Goal: Contribute content: Contribute content

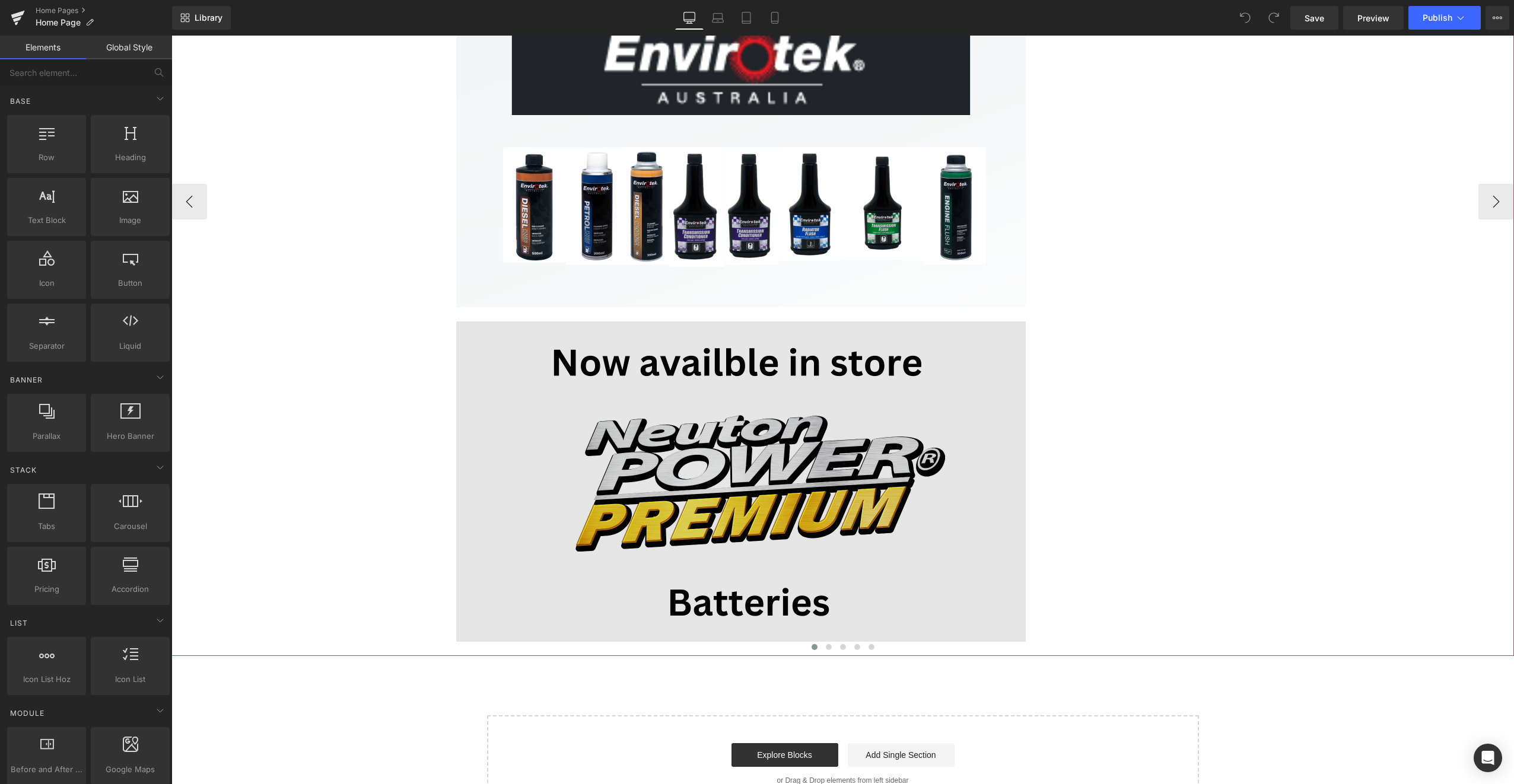
scroll to position [415, 0]
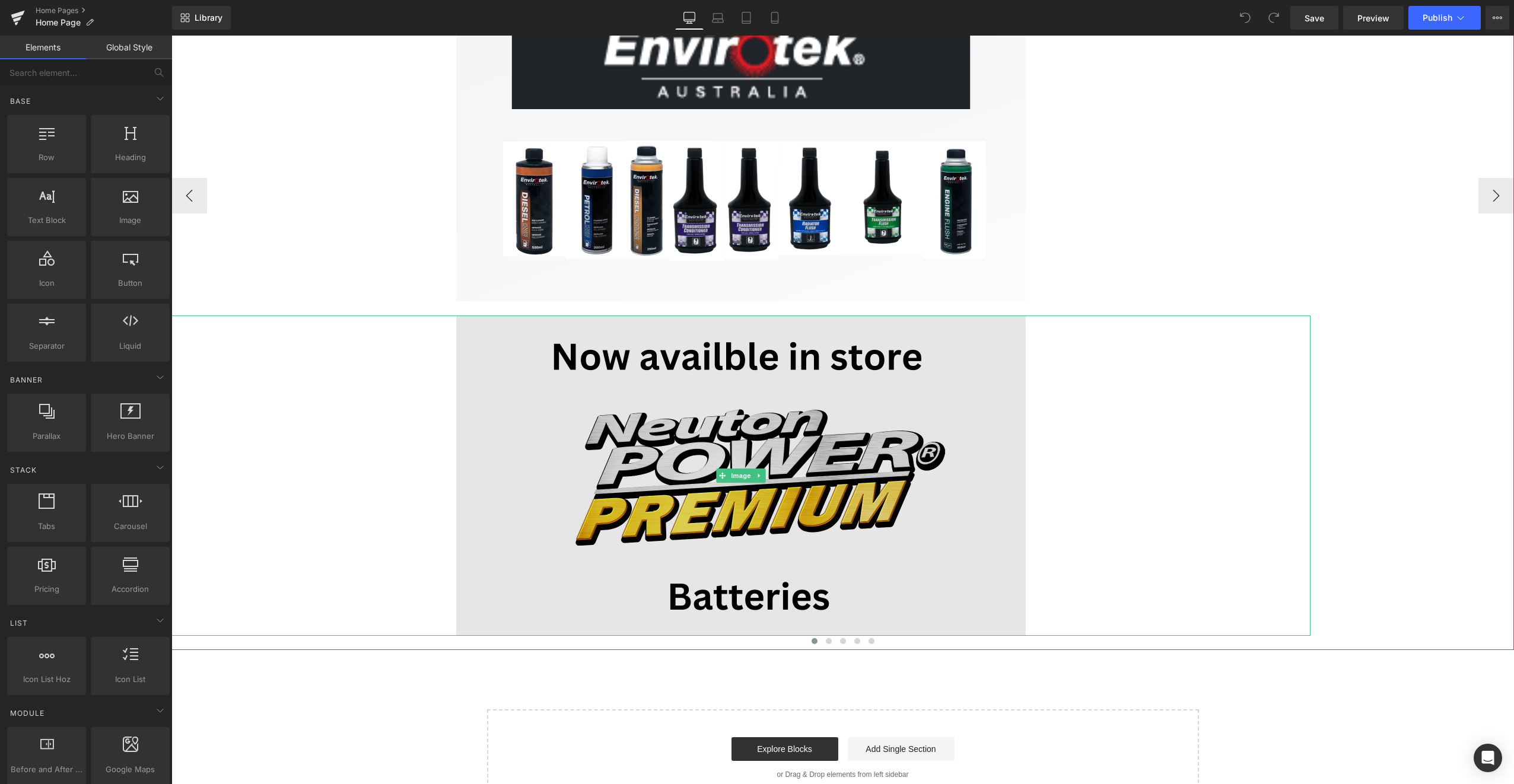
click at [752, 432] on img at bounding box center [741, 475] width 569 height 320
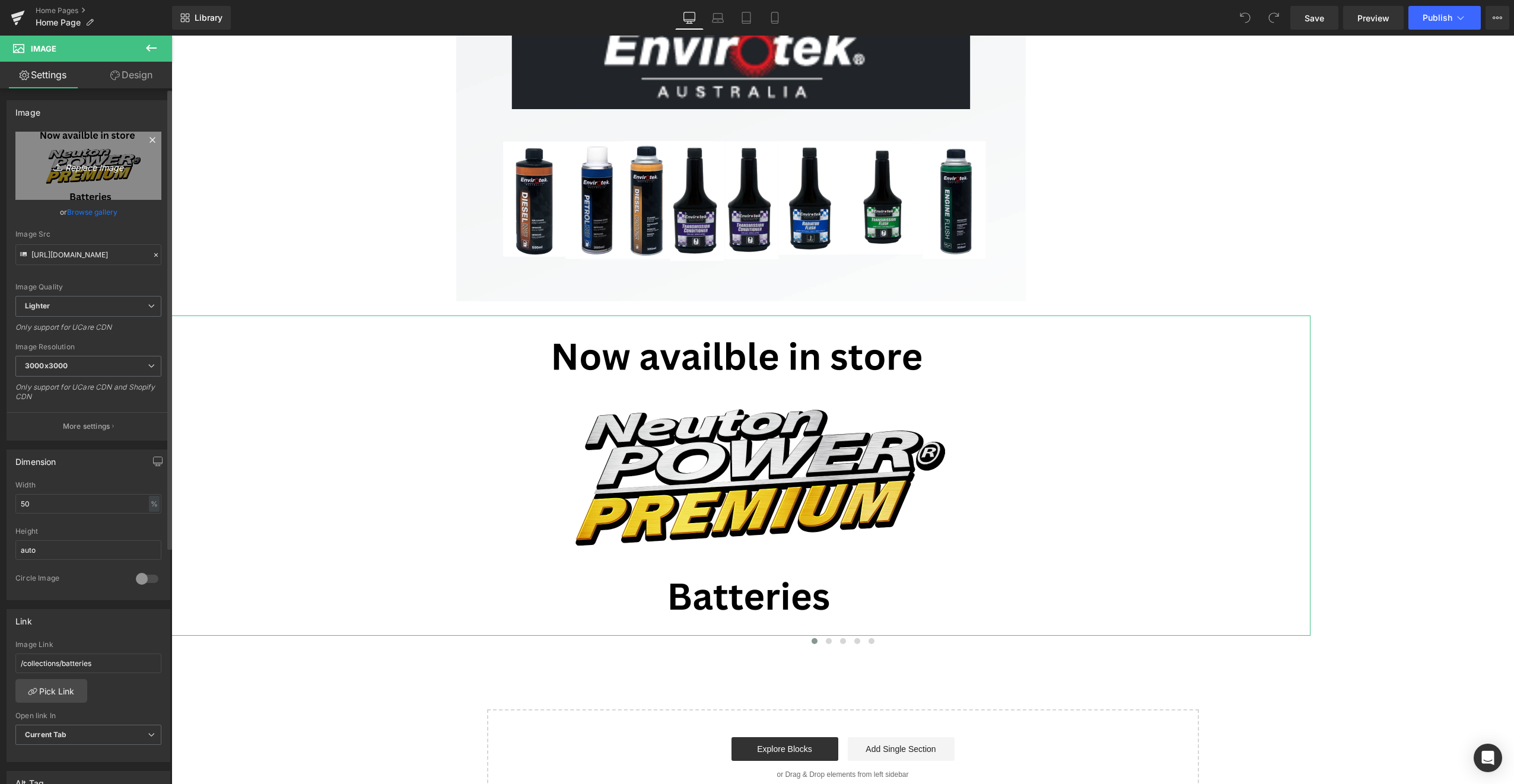
click at [88, 164] on icon "Replace Image" at bounding box center [89, 165] width 95 height 15
type input "C:\fakepath\SEQ oils MD Pick.png"
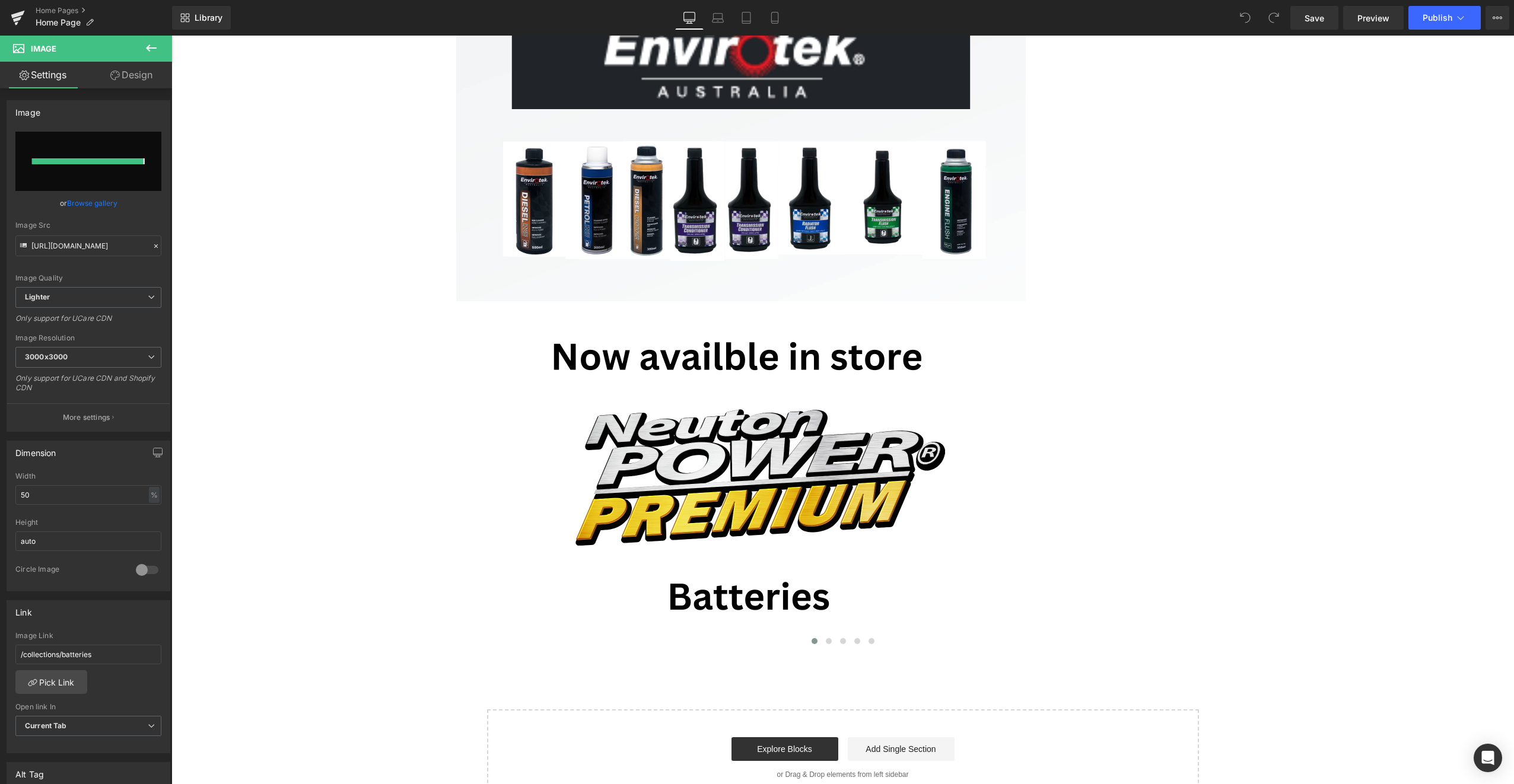
type input "[URL][DOMAIN_NAME]"
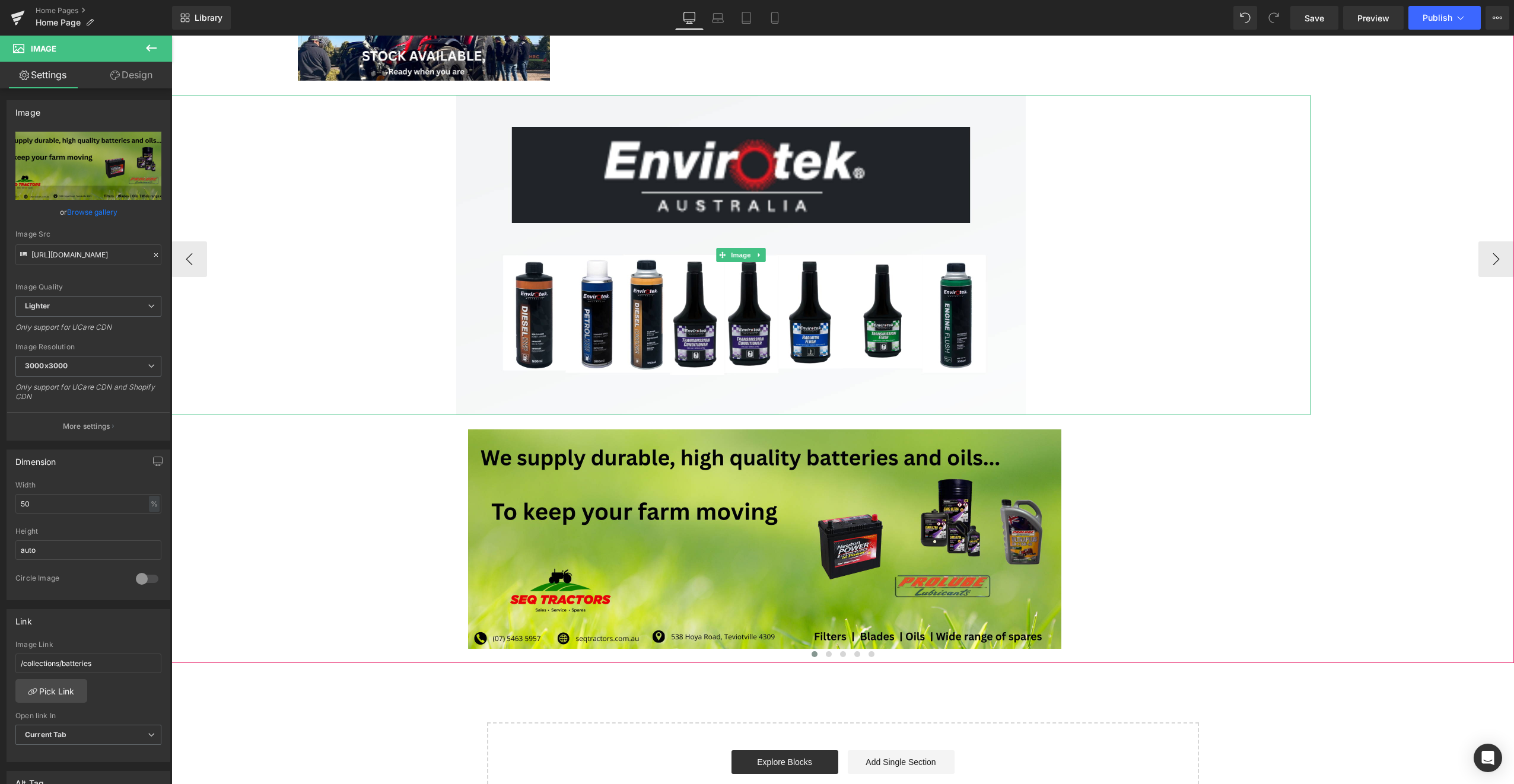
scroll to position [296, 0]
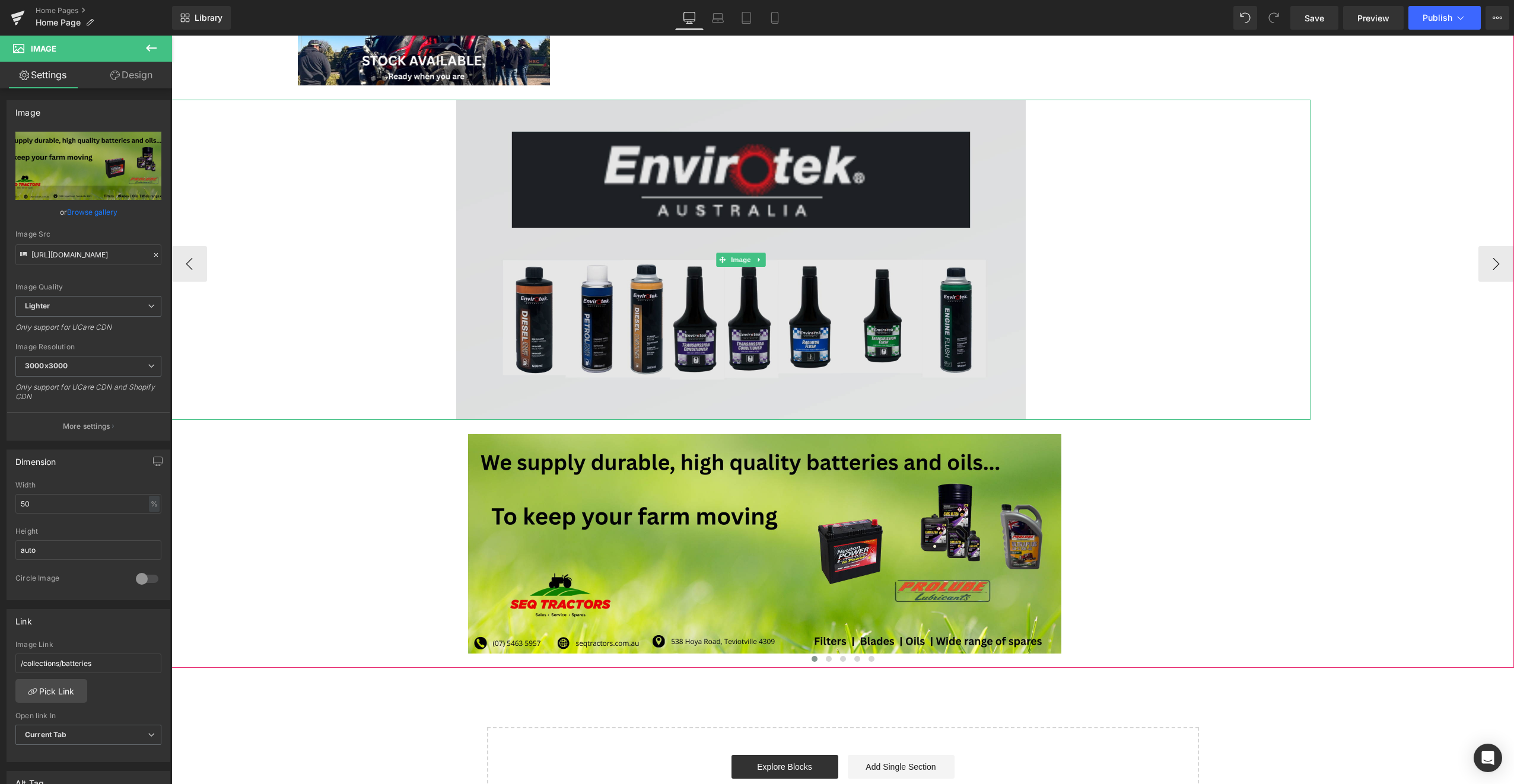
click at [810, 232] on img at bounding box center [741, 260] width 569 height 320
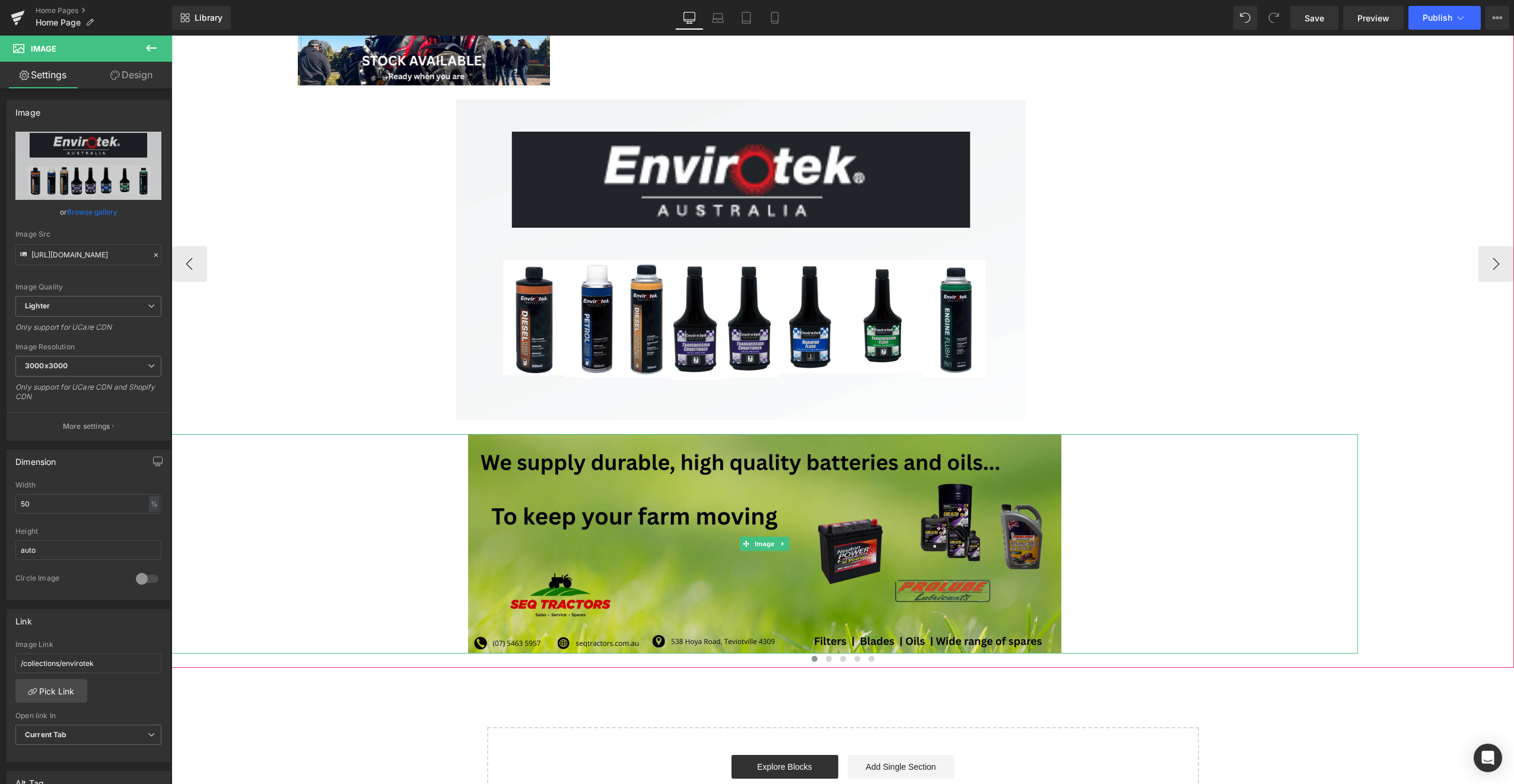
click at [738, 485] on img at bounding box center [764, 543] width 593 height 219
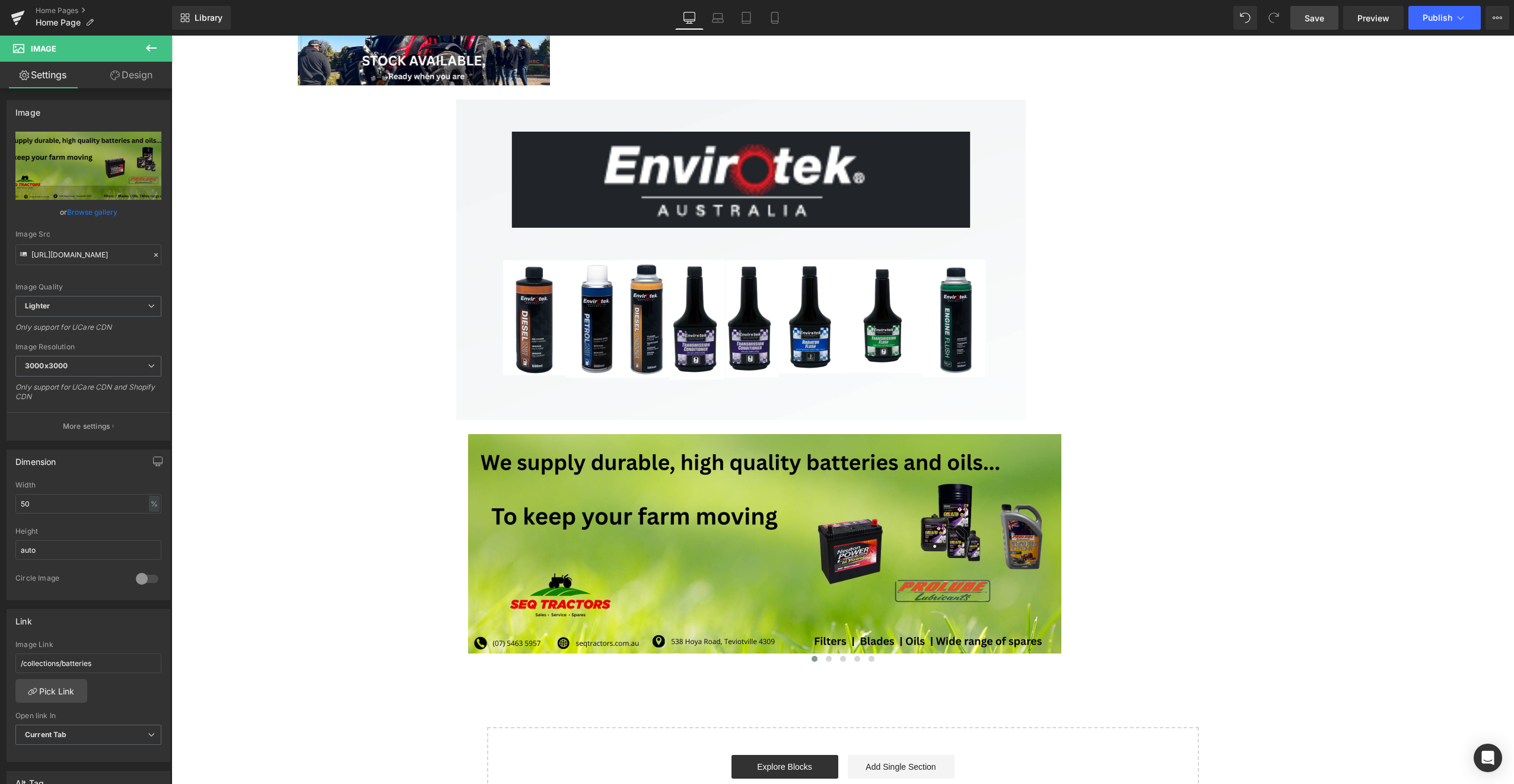
click at [1310, 19] on span "Save" at bounding box center [1314, 17] width 19 height 12
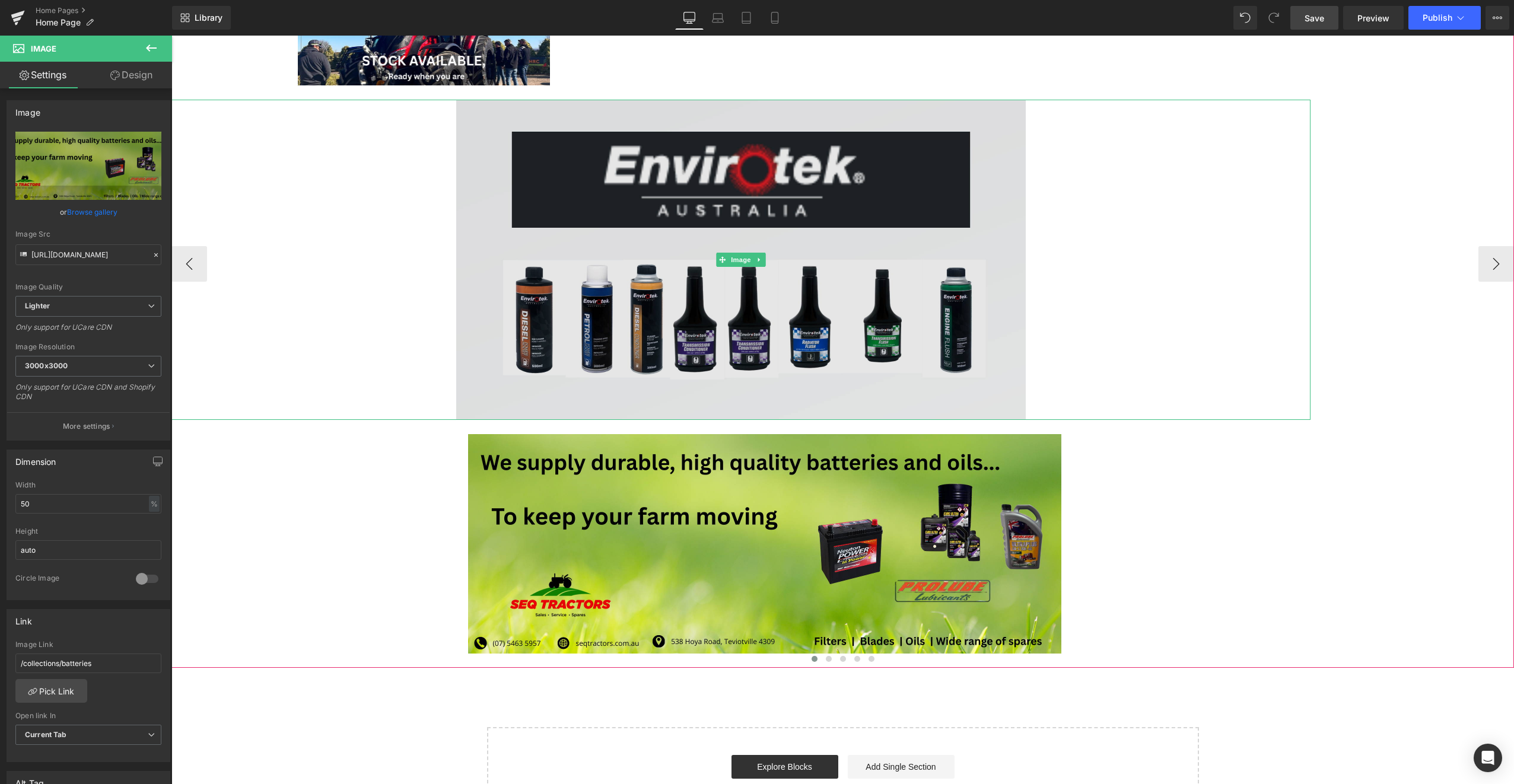
click at [770, 201] on img at bounding box center [741, 260] width 569 height 320
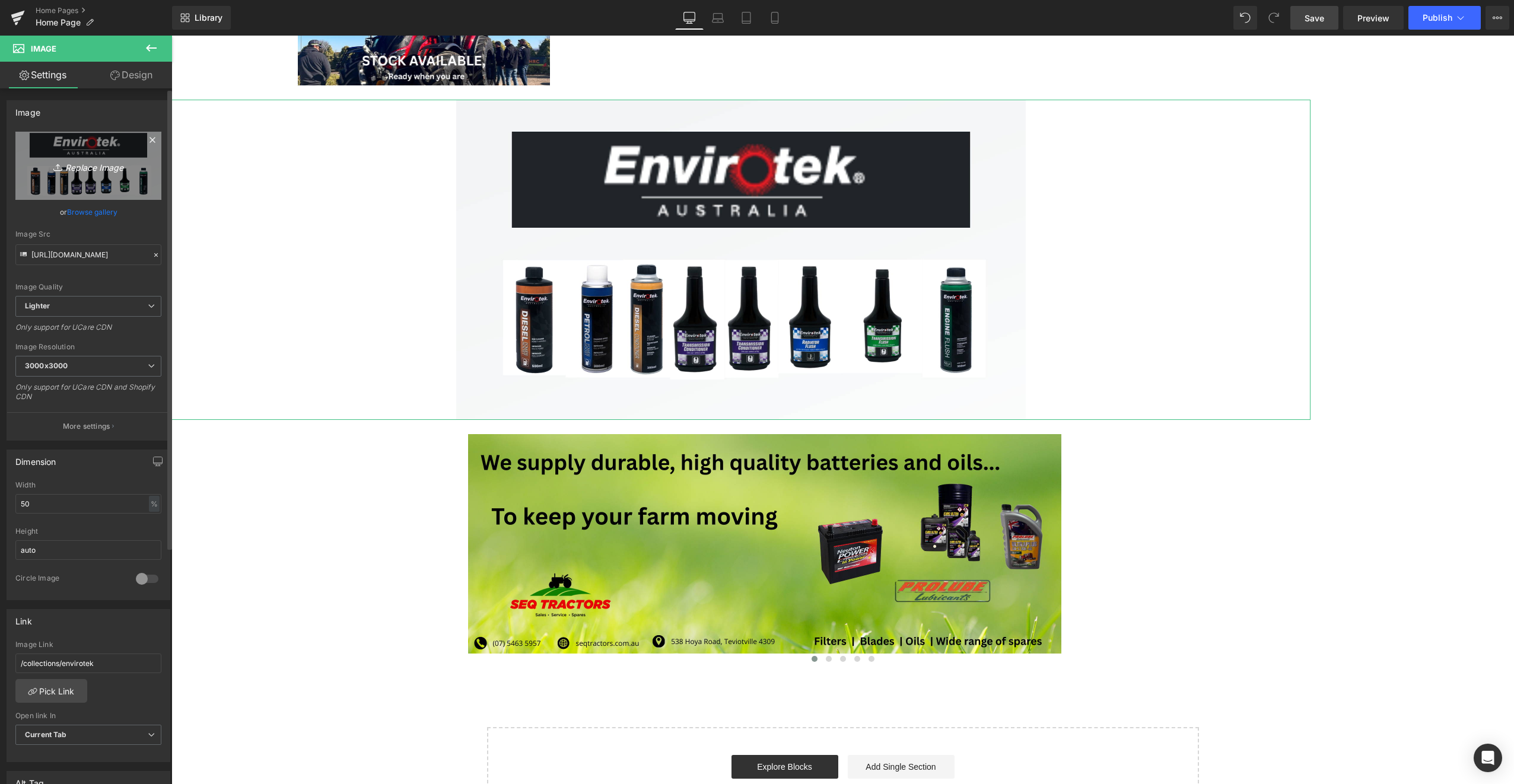
click at [109, 161] on icon "Replace Image" at bounding box center [89, 165] width 95 height 15
type input "C:\fakepath\SEQ_tractor4farming_2.png"
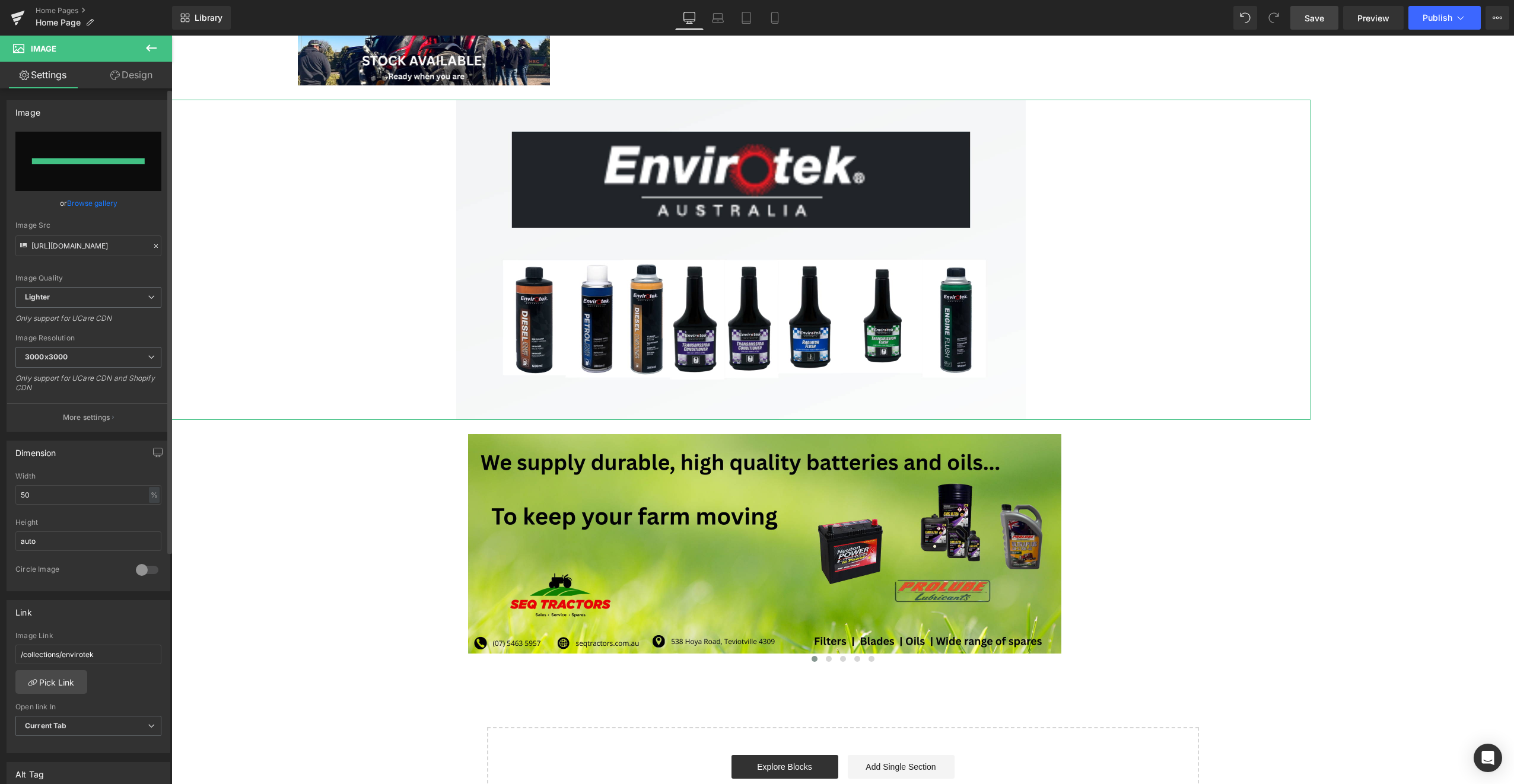
type input "[URL][DOMAIN_NAME]"
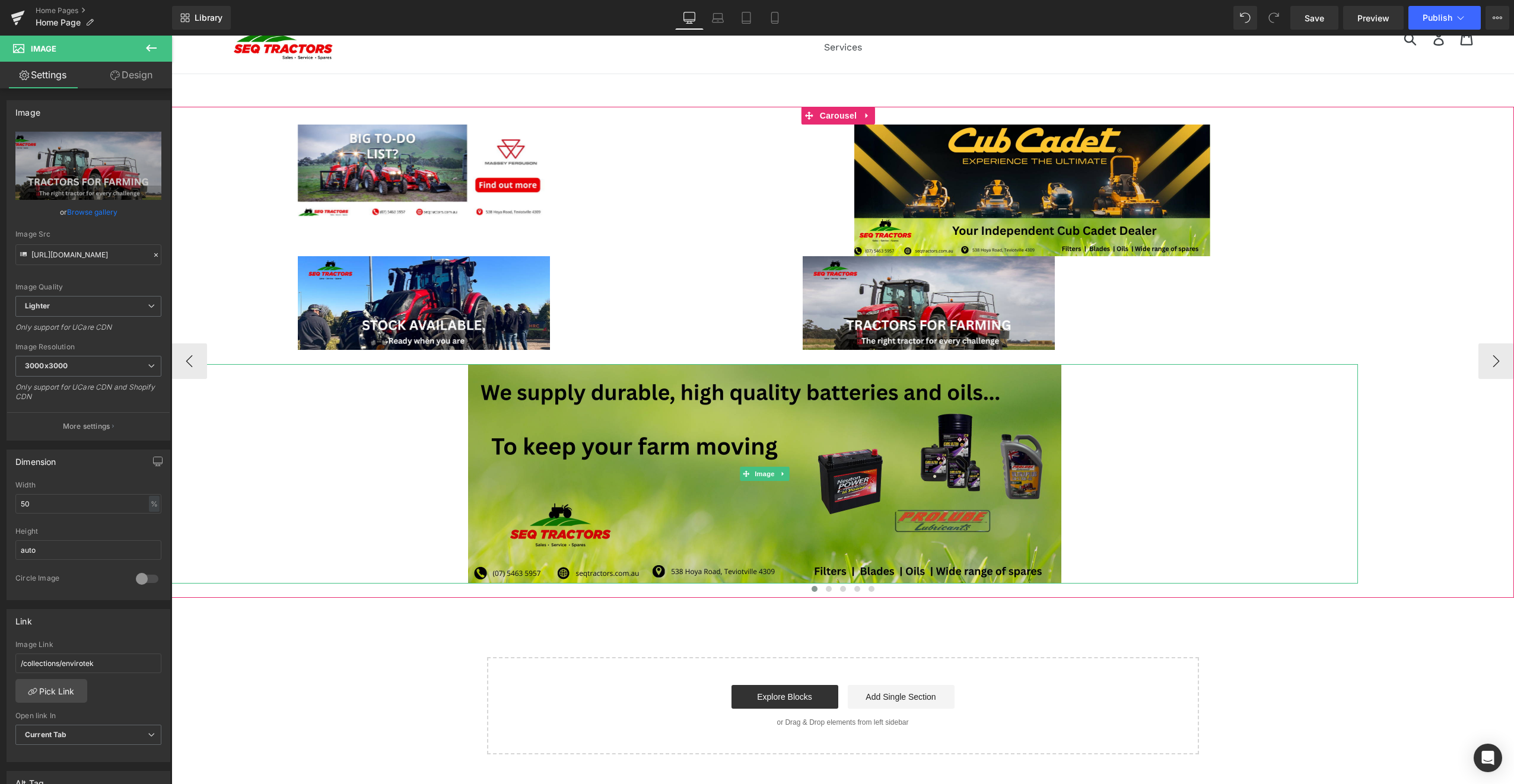
scroll to position [0, 0]
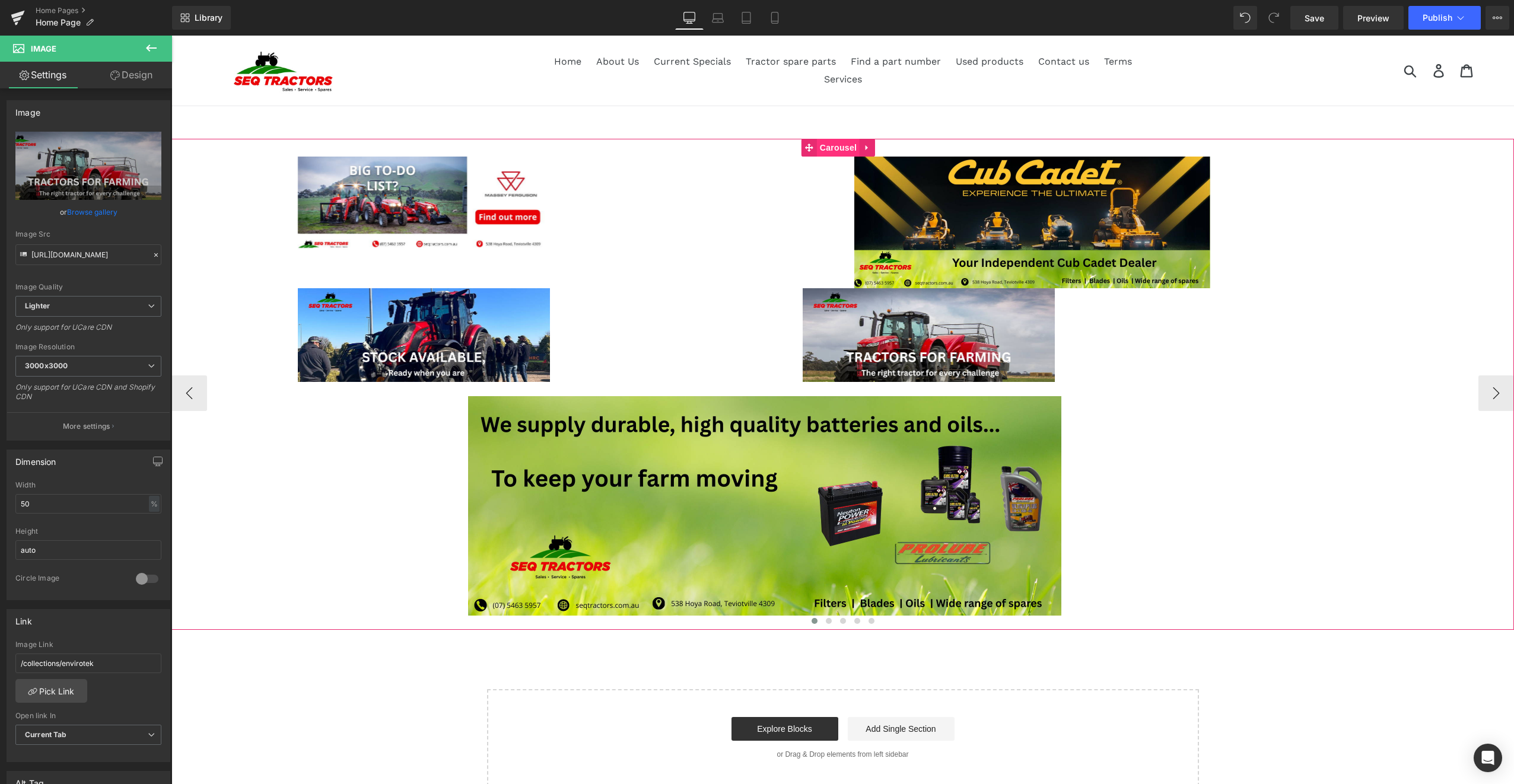
click at [826, 147] on span "Carousel" at bounding box center [838, 148] width 42 height 18
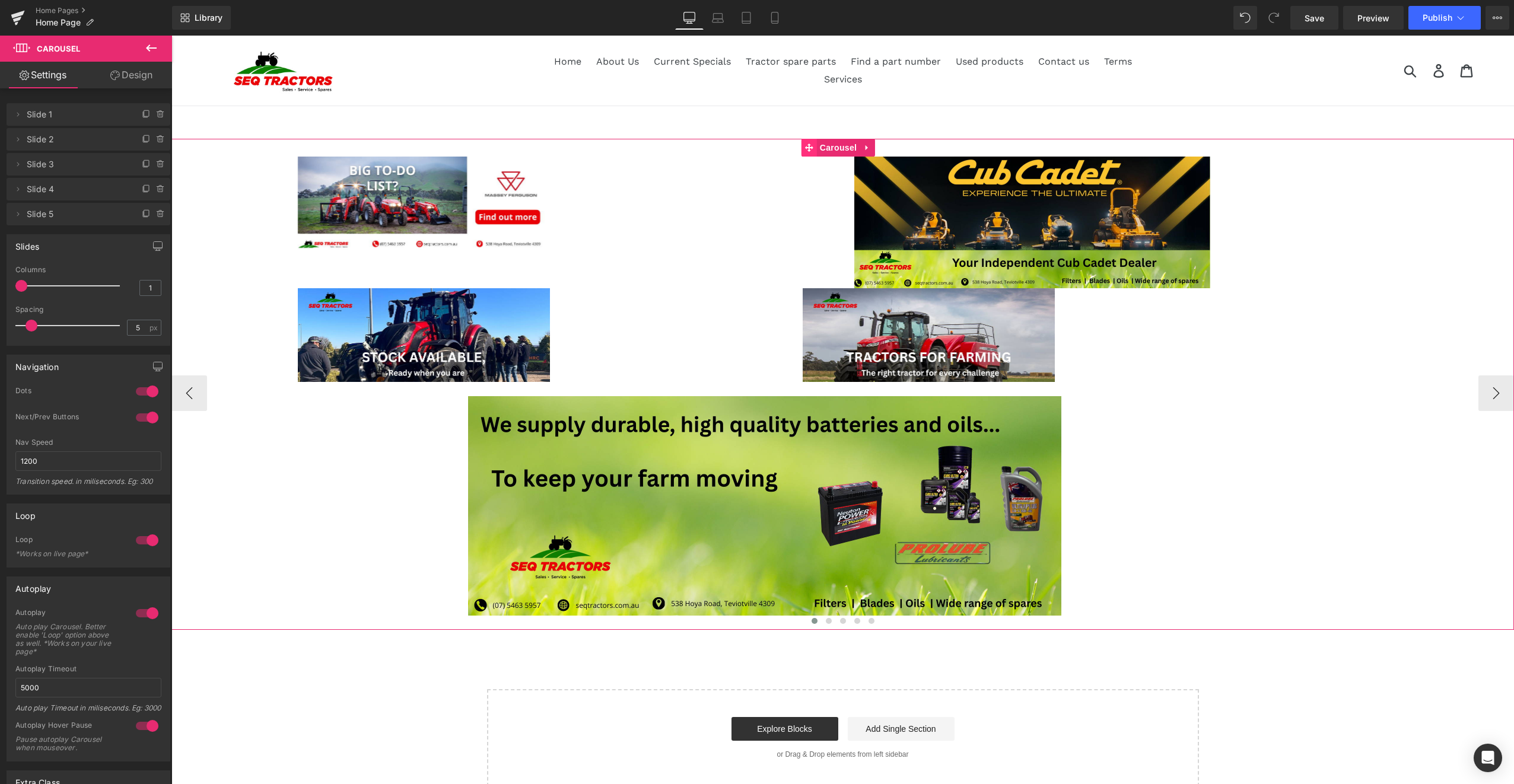
click at [809, 148] on icon at bounding box center [809, 147] width 8 height 8
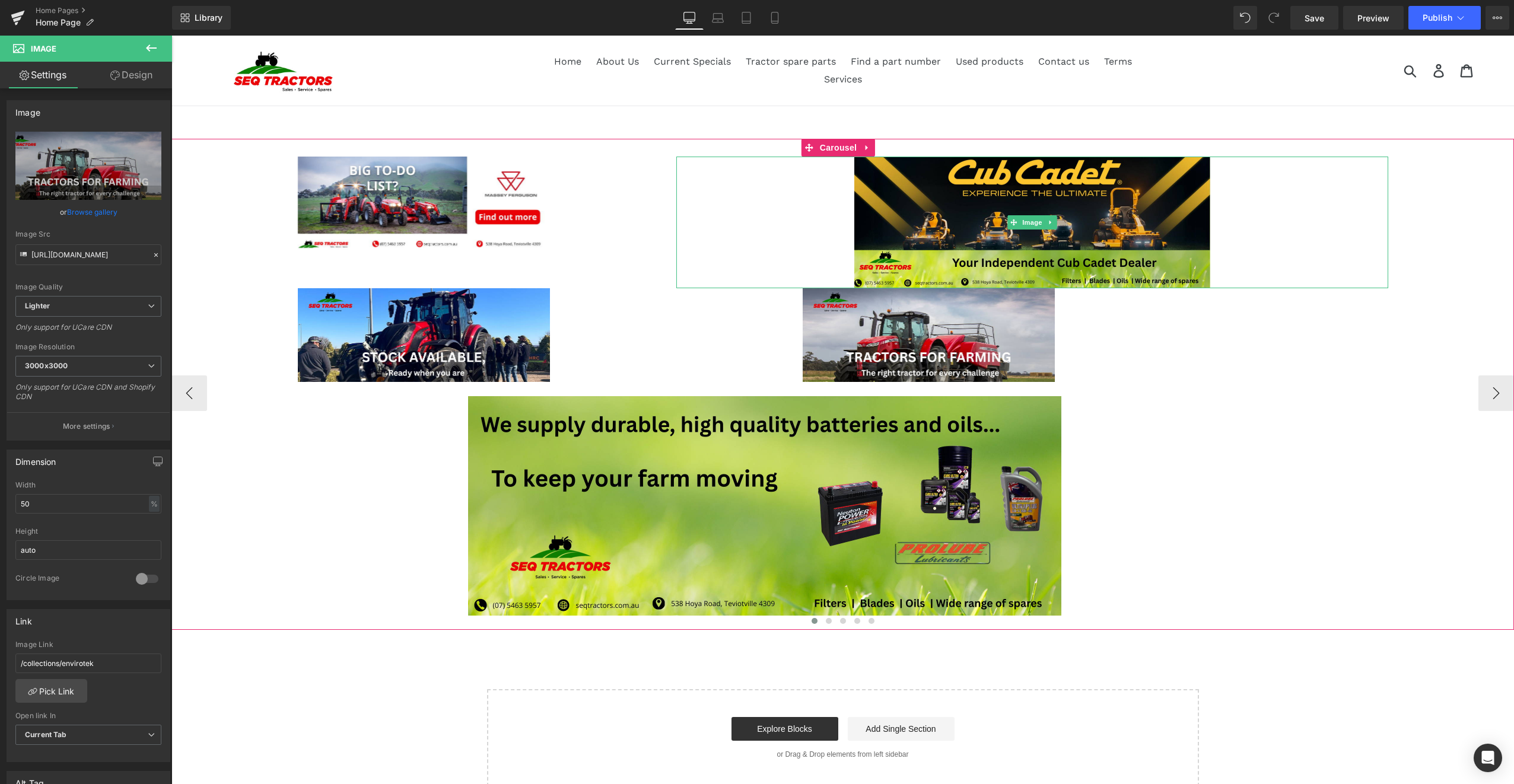
click at [726, 216] on div at bounding box center [1032, 222] width 712 height 132
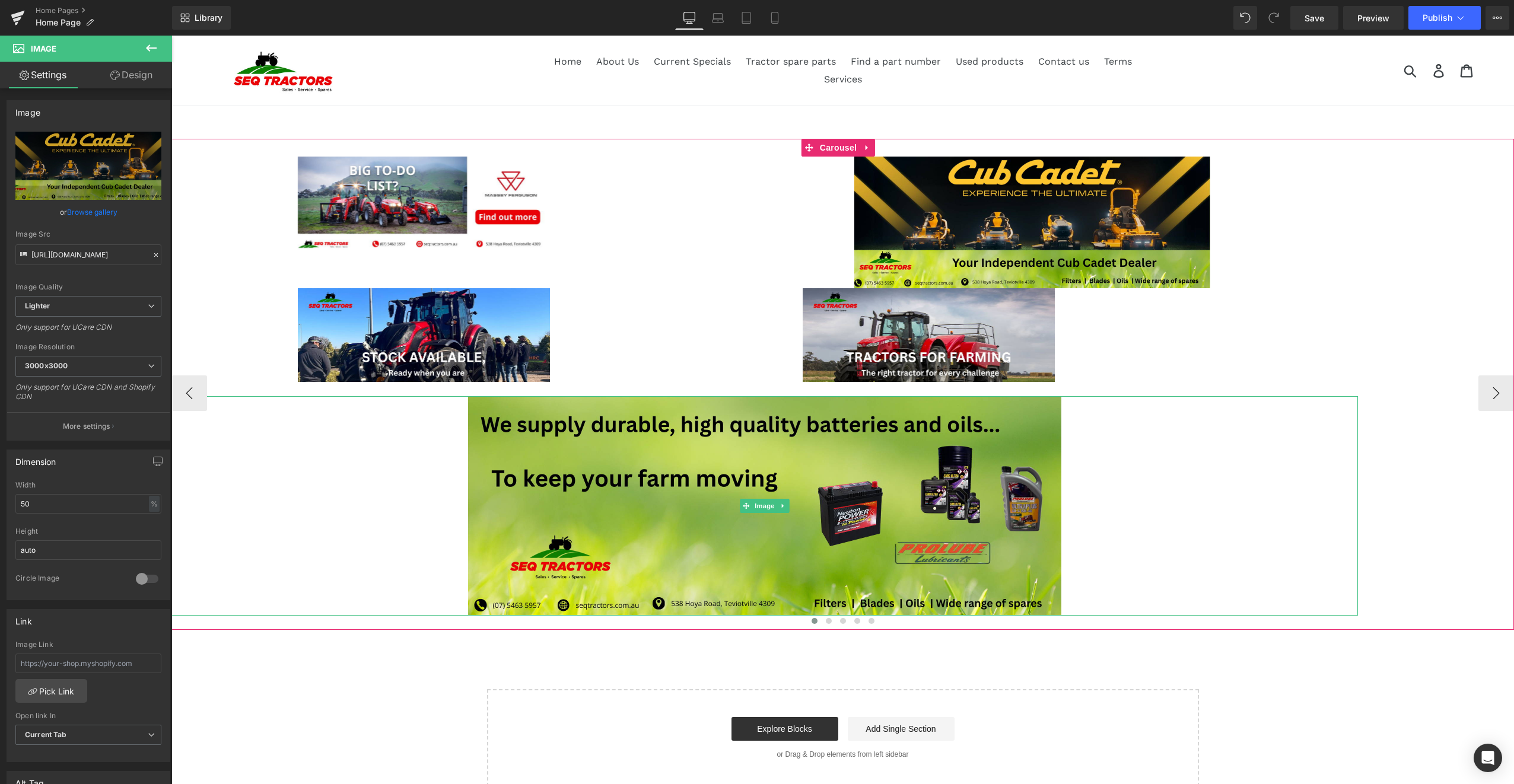
click at [1252, 542] on link at bounding box center [764, 506] width 1186 height 219
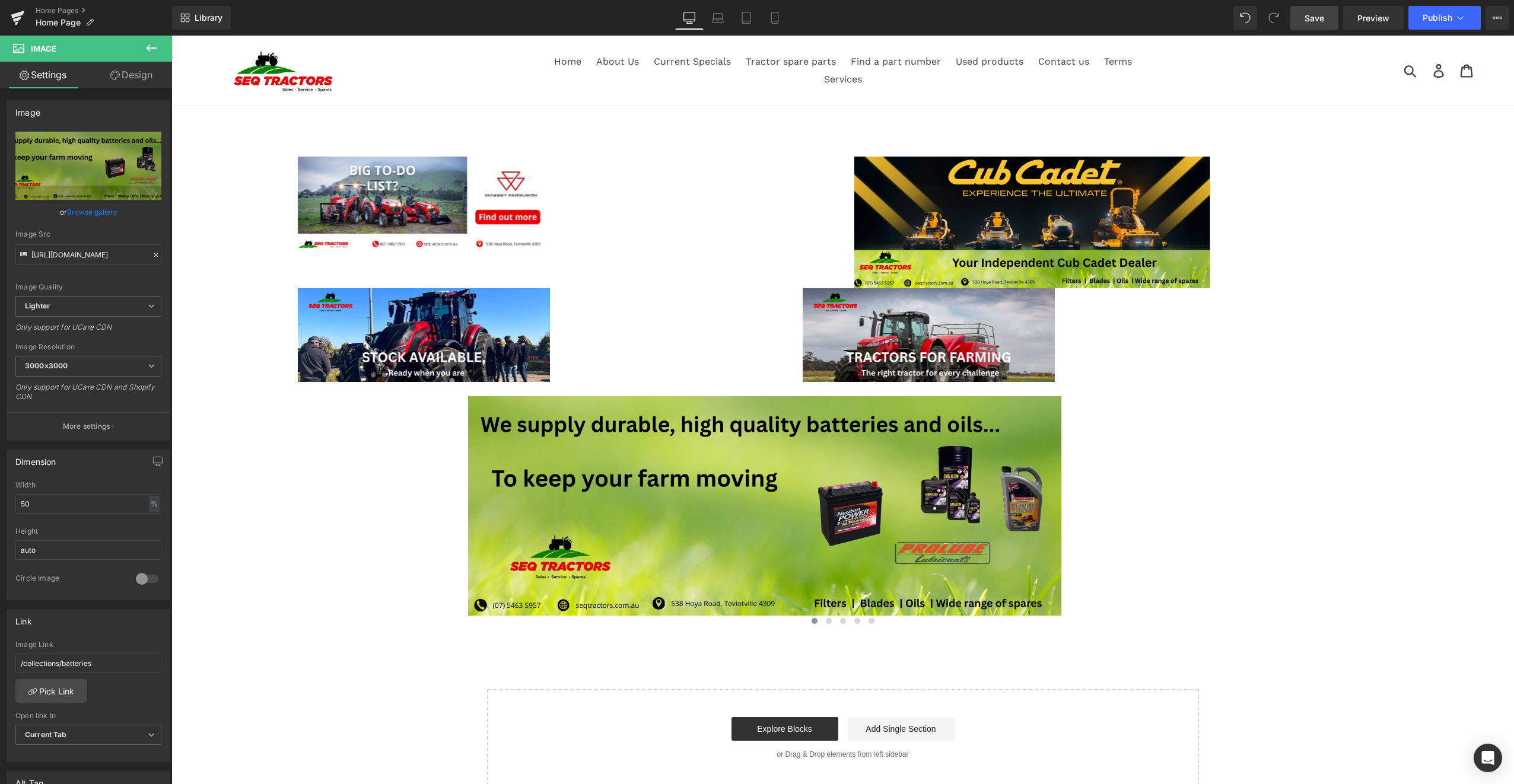
click at [1318, 12] on span "Save" at bounding box center [1314, 17] width 19 height 12
click at [1437, 12] on button "Publish" at bounding box center [1445, 17] width 72 height 24
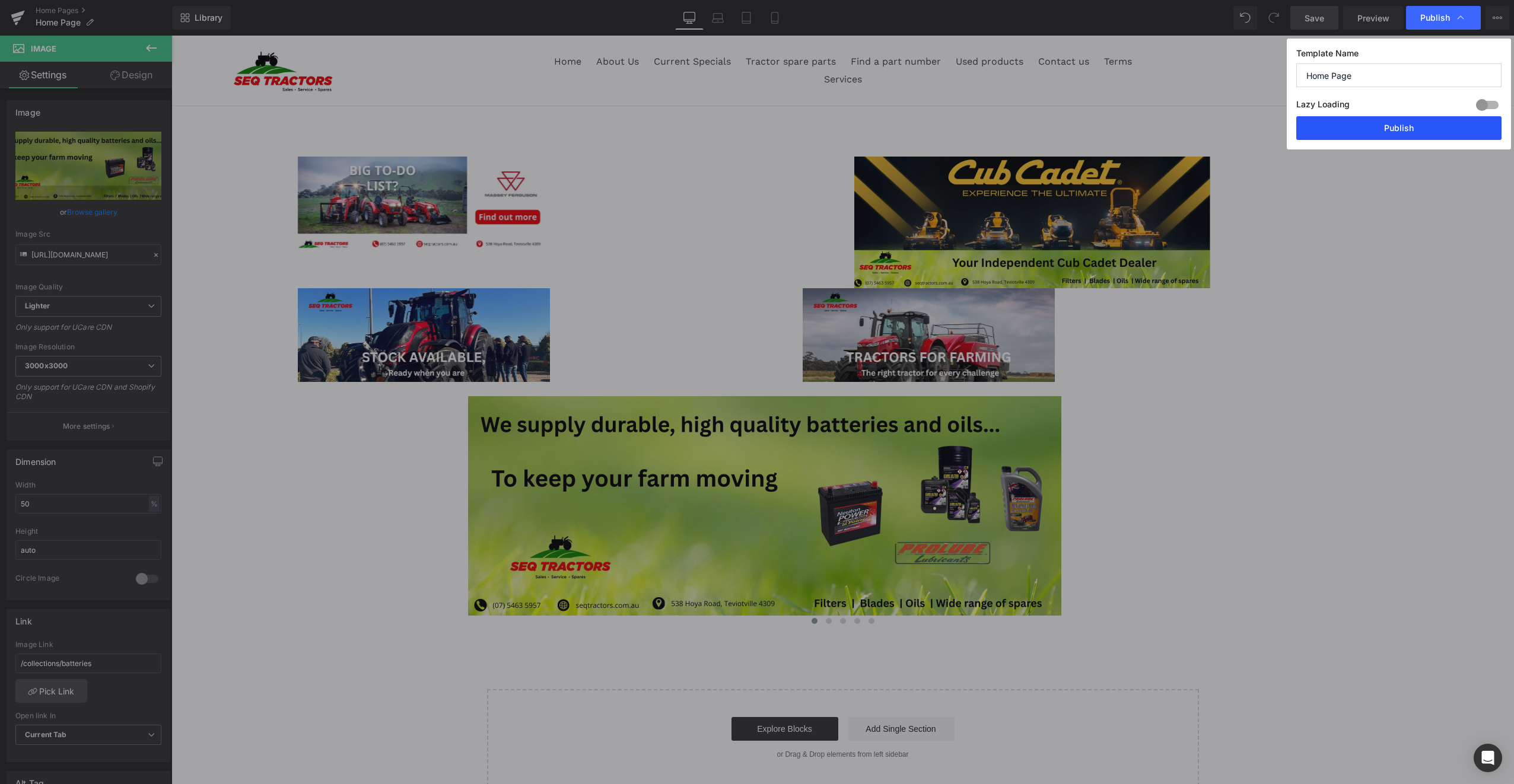
click at [1395, 125] on button "Publish" at bounding box center [1398, 128] width 205 height 24
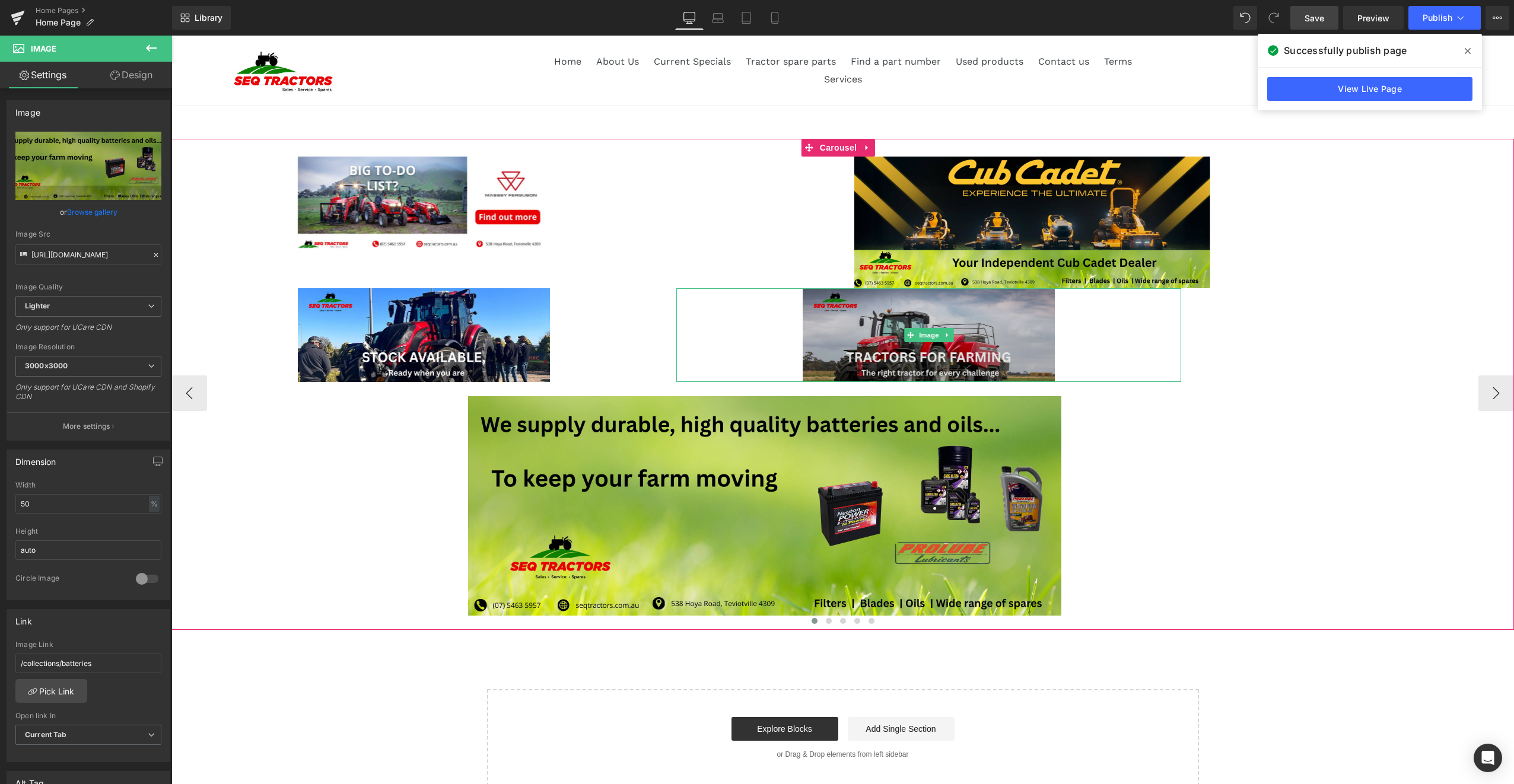
click at [836, 337] on img at bounding box center [928, 335] width 253 height 94
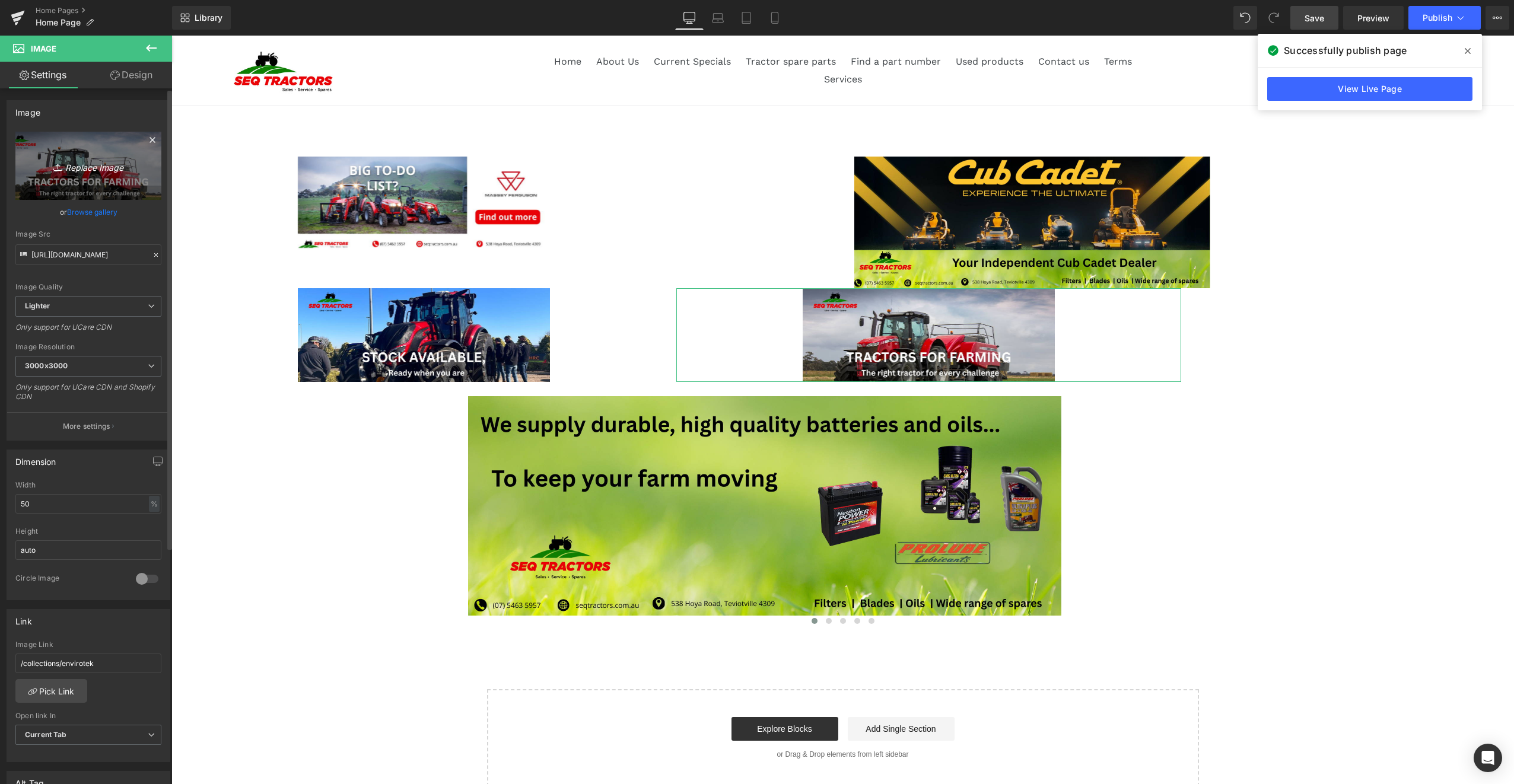
click at [98, 167] on icon "Replace Image" at bounding box center [89, 165] width 95 height 15
type input "C:\fakepath\SEQ Local Valtra Dealer_ADDRESS.png"
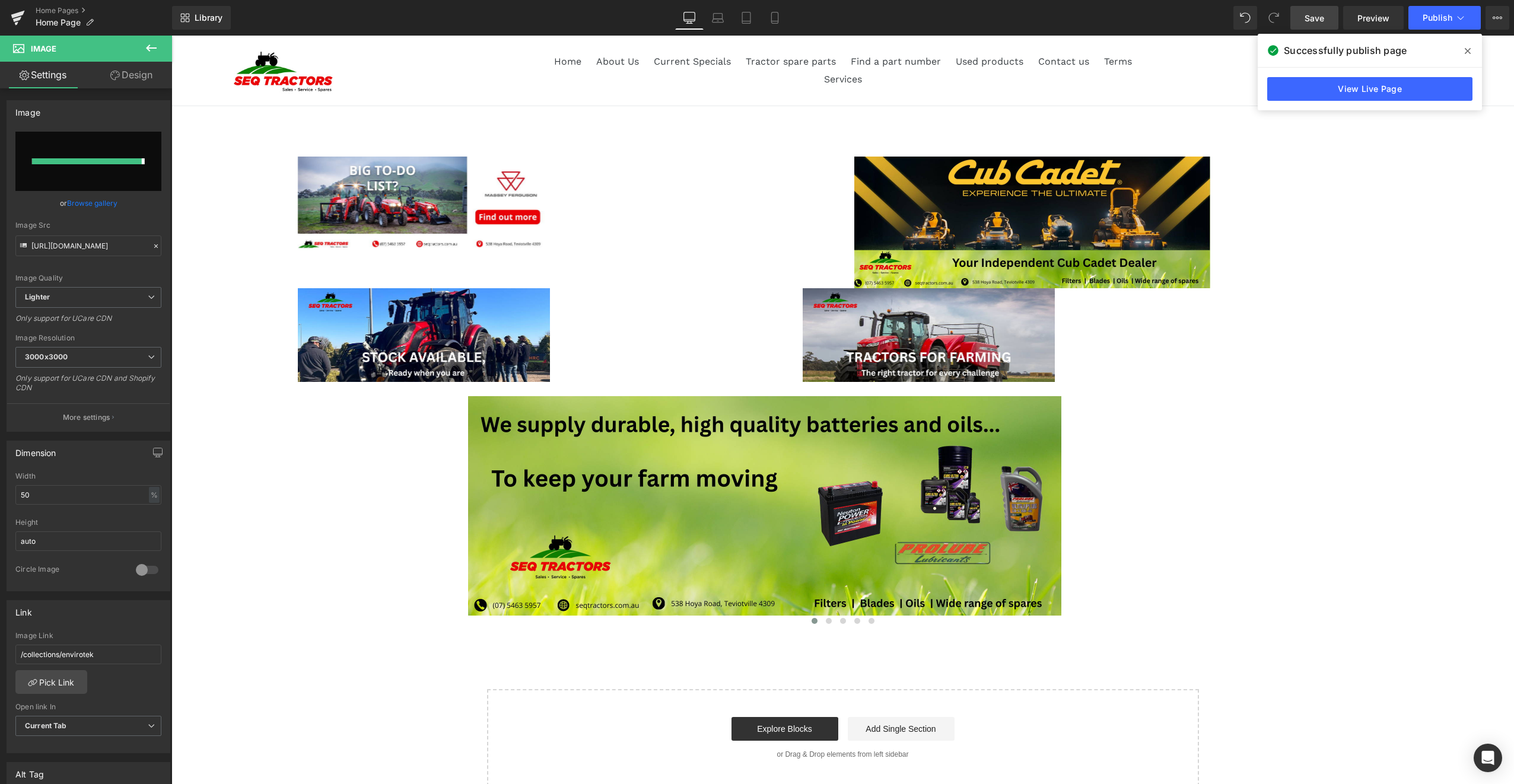
type input "[URL][DOMAIN_NAME]"
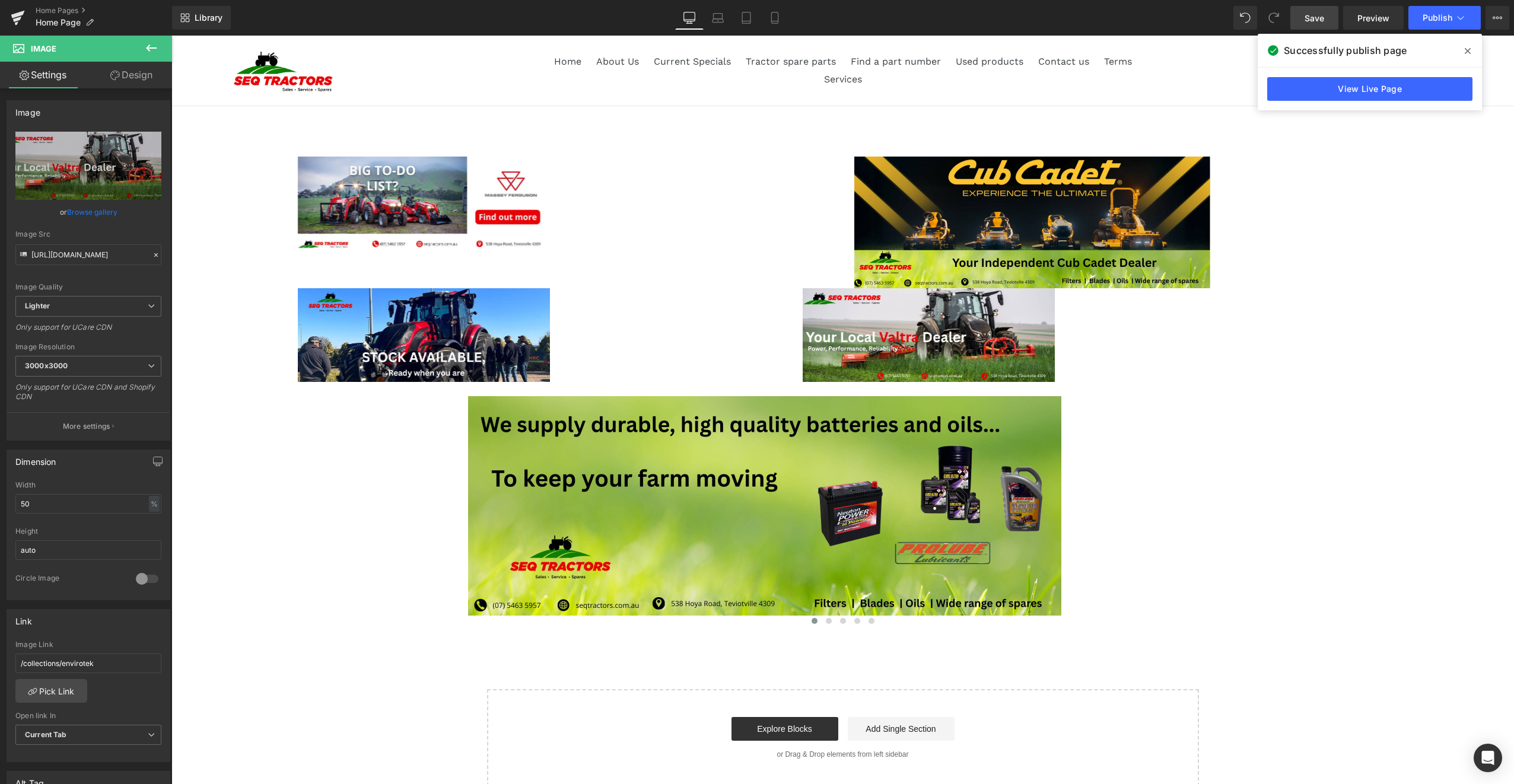
click at [1307, 17] on span "Save" at bounding box center [1314, 17] width 19 height 12
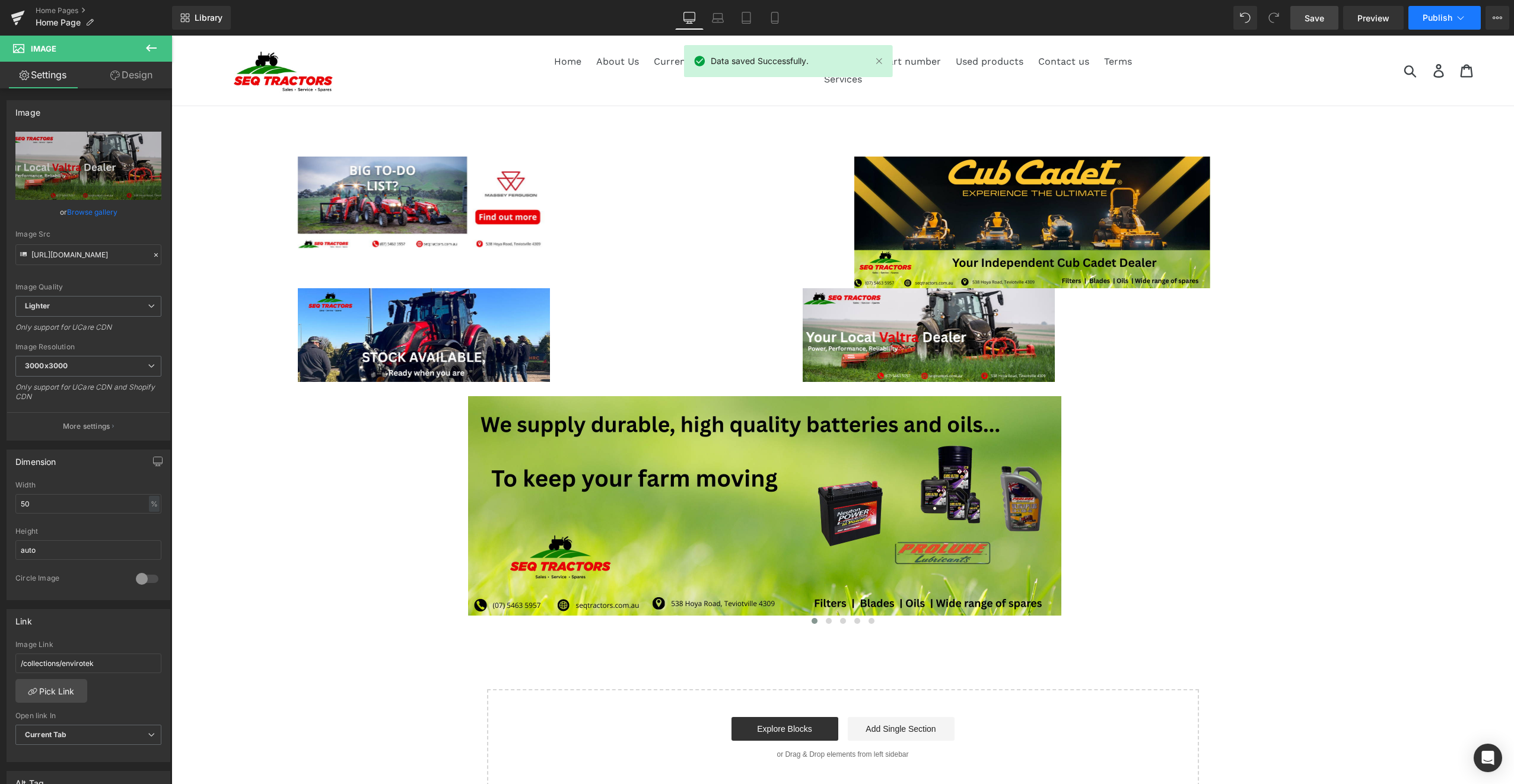
click at [1433, 15] on span "Publish" at bounding box center [1437, 17] width 30 height 10
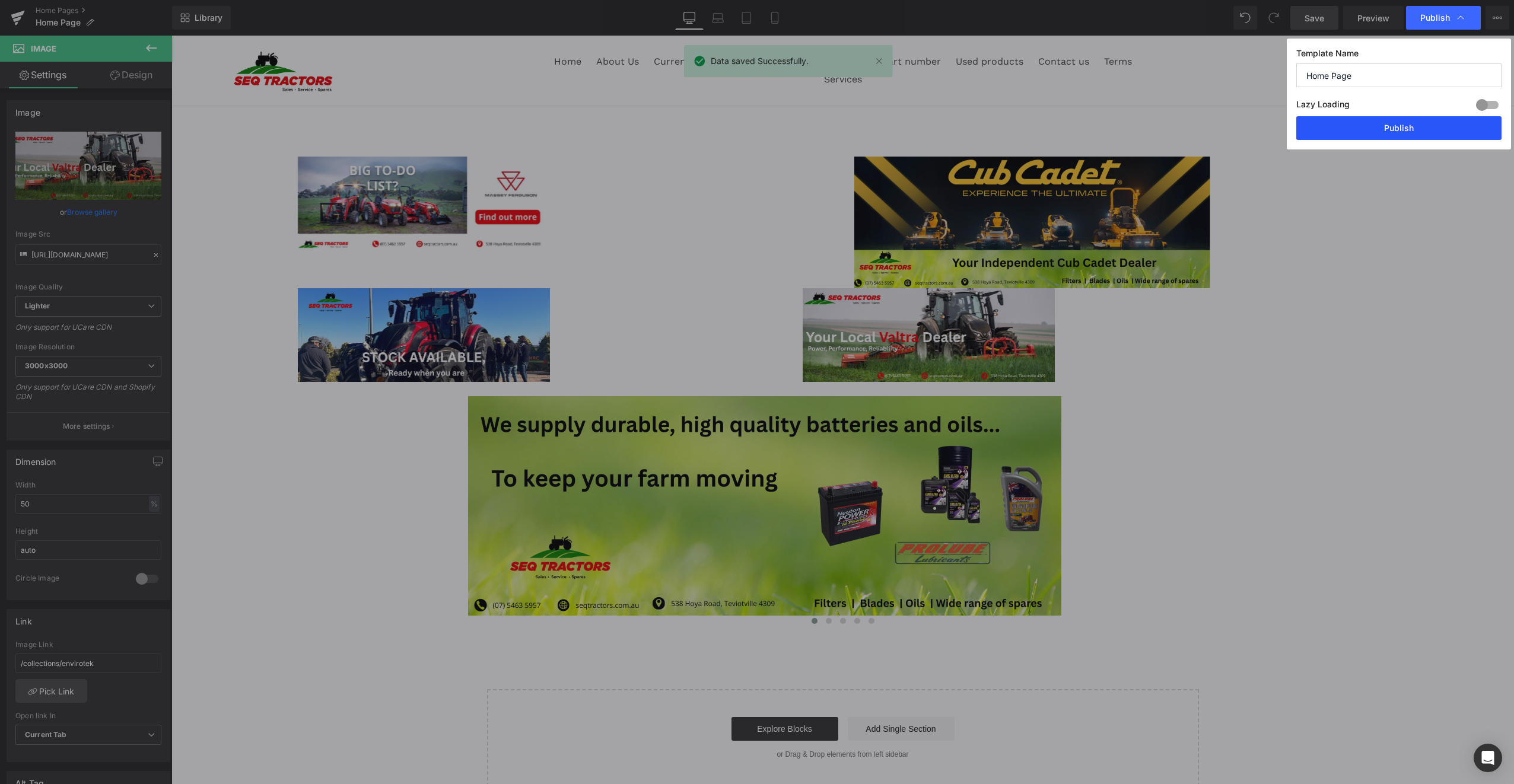
click at [1396, 123] on button "Publish" at bounding box center [1398, 128] width 205 height 24
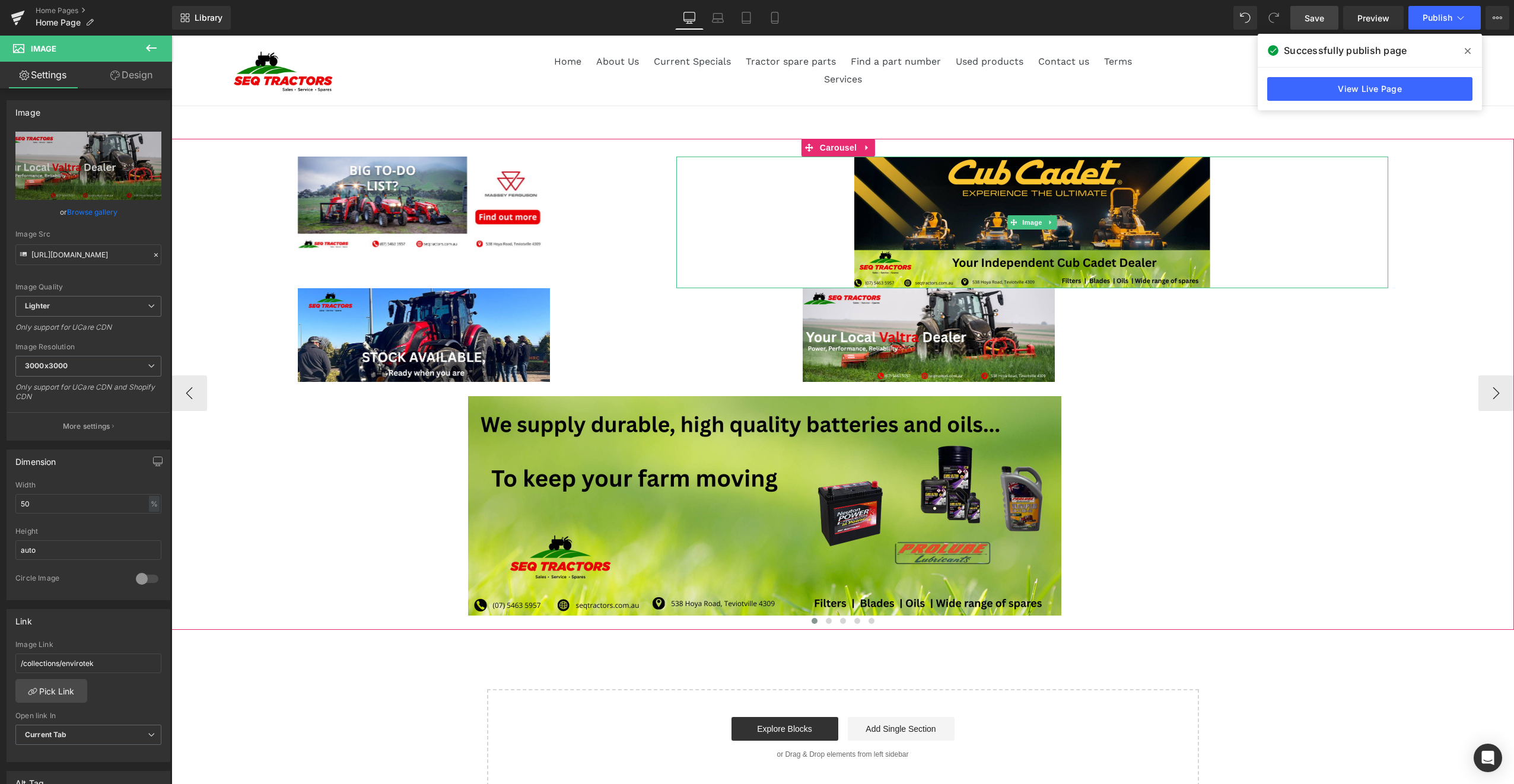
drag, startPoint x: 1358, startPoint y: 239, endPoint x: 1247, endPoint y: 217, distance: 113.2
click at [1358, 239] on div at bounding box center [1032, 222] width 712 height 132
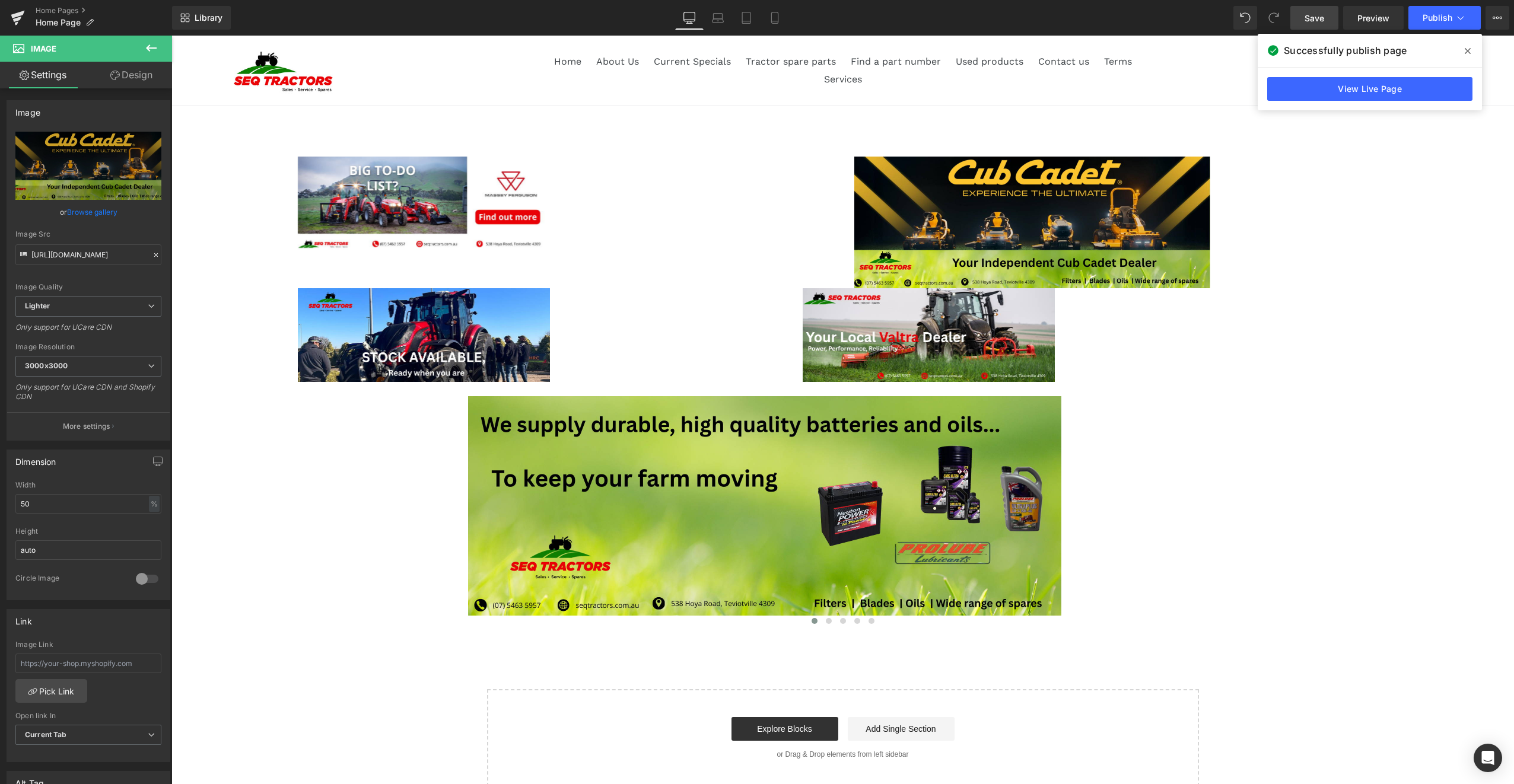
click at [1307, 19] on span "Save" at bounding box center [1314, 17] width 19 height 12
